Goal: Task Accomplishment & Management: Complete application form

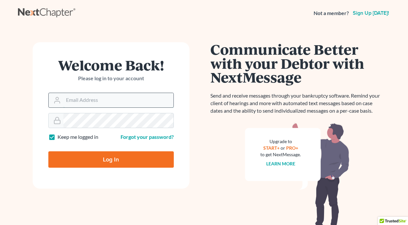
drag, startPoint x: 103, startPoint y: 106, endPoint x: 106, endPoint y: 105, distance: 3.8
click at [104, 106] on input "Email Address" at bounding box center [118, 100] width 110 height 14
type input "jthayer@neattys.com"
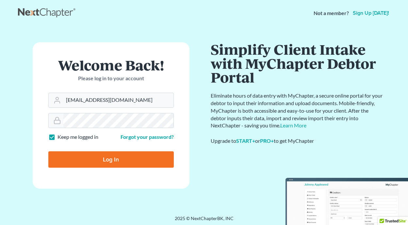
click at [104, 159] on input "Log In" at bounding box center [111, 159] width 126 height 16
type input "Thinking..."
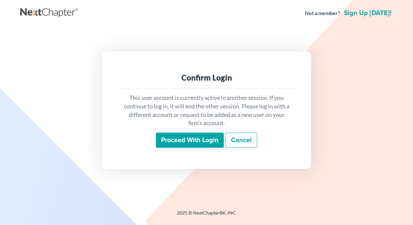
click at [190, 141] on input "Proceed with login" at bounding box center [190, 139] width 68 height 15
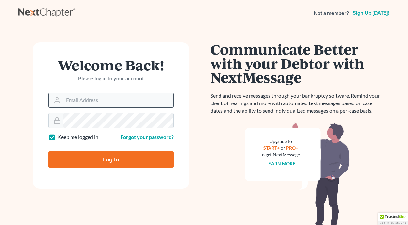
click at [109, 99] on input "Email Address" at bounding box center [118, 100] width 110 height 14
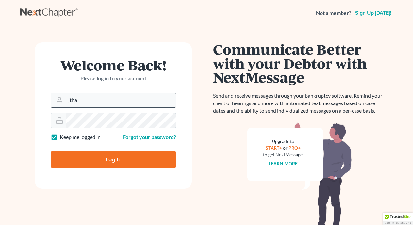
type input "jthayer@neattys.com"
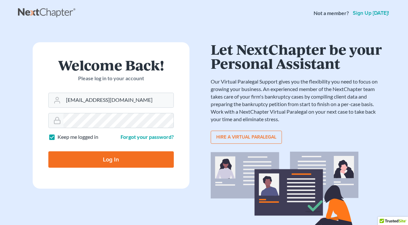
click at [108, 161] on input "Log In" at bounding box center [111, 159] width 126 height 16
type input "Thinking..."
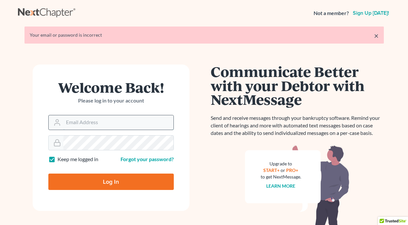
click at [108, 124] on input "Email Address" at bounding box center [118, 122] width 110 height 14
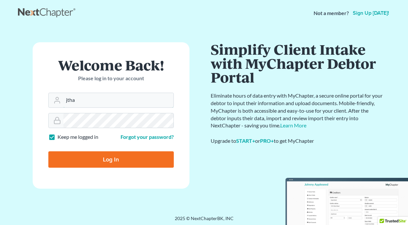
type input "jthayer@neattys.com"
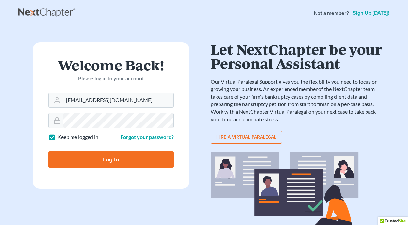
click at [112, 156] on input "Log In" at bounding box center [111, 159] width 126 height 16
type input "Thinking..."
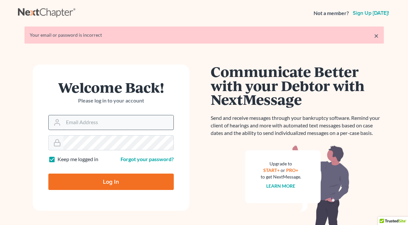
click at [113, 124] on input "Email Address" at bounding box center [118, 122] width 110 height 14
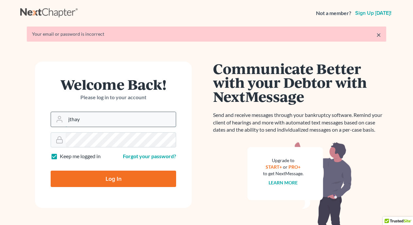
type input "jthayer@neattys.com"
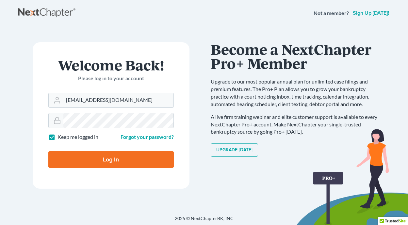
click at [109, 158] on input "Log In" at bounding box center [111, 159] width 126 height 16
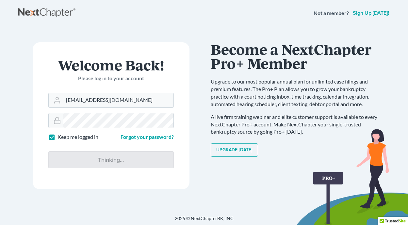
type input "Thinking..."
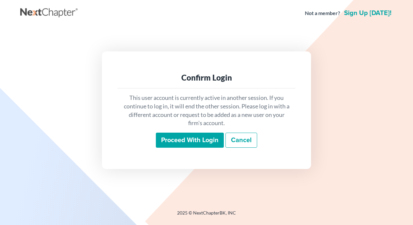
click at [204, 135] on input "Proceed with login" at bounding box center [190, 139] width 68 height 15
